Goal: Information Seeking & Learning: Learn about a topic

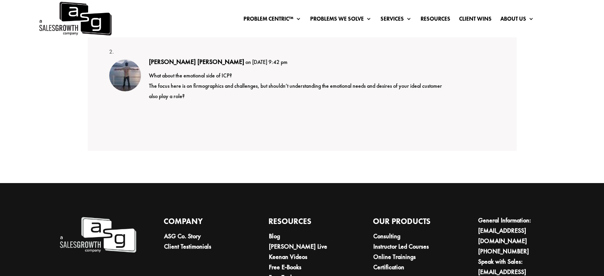
scroll to position [2826, 0]
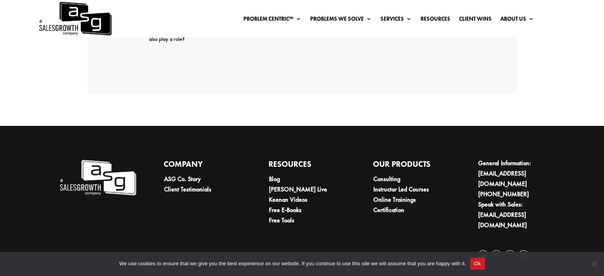
click at [90, 18] on img at bounding box center [75, 18] width 74 height 37
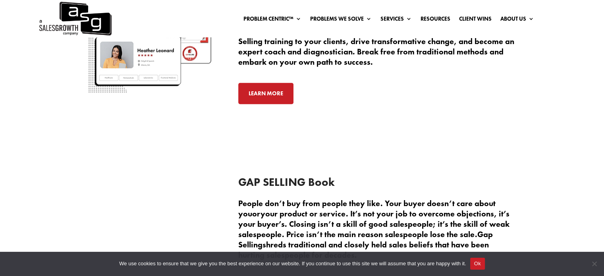
scroll to position [1639, 0]
